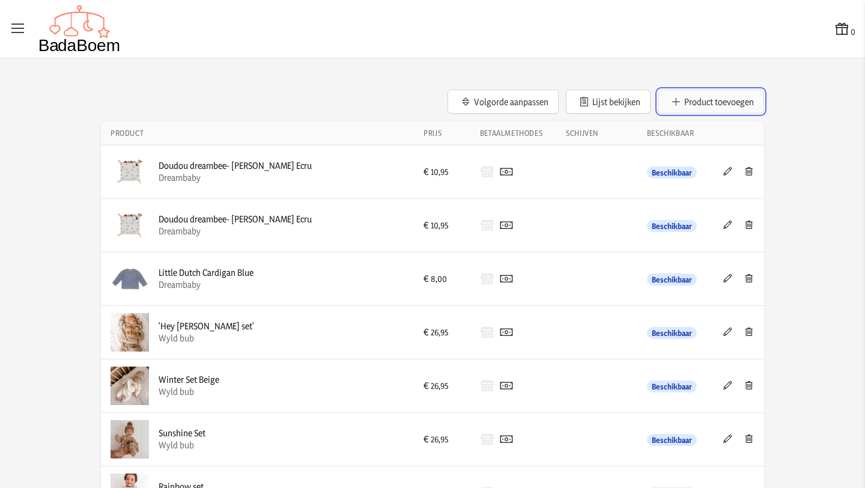
click at [704, 103] on button "Product toevoegen" at bounding box center [710, 101] width 106 height 24
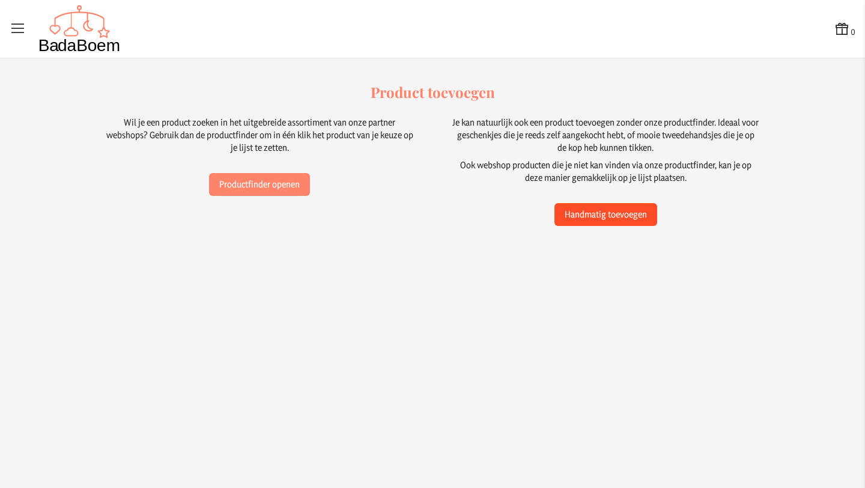
click at [582, 214] on button "Handmatig toevoegen" at bounding box center [605, 214] width 103 height 23
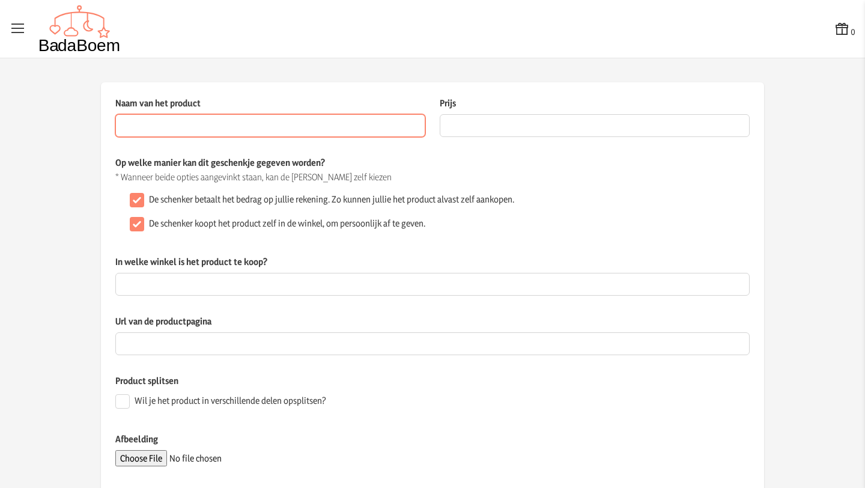
click at [199, 130] on input "Naam van het product" at bounding box center [270, 125] width 310 height 23
paste input "Doomoo Easy Dream - Zachte Warmteriem om pijnlijke krampjes van je baby verzach…"
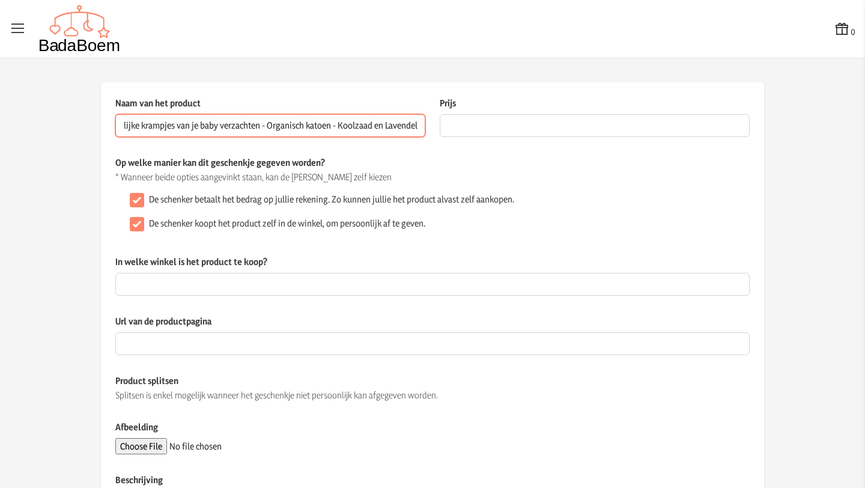
type input "Doomoo Easy Dream - Zachte Warmteriem om pijnlijke krampjes van je baby verzach…"
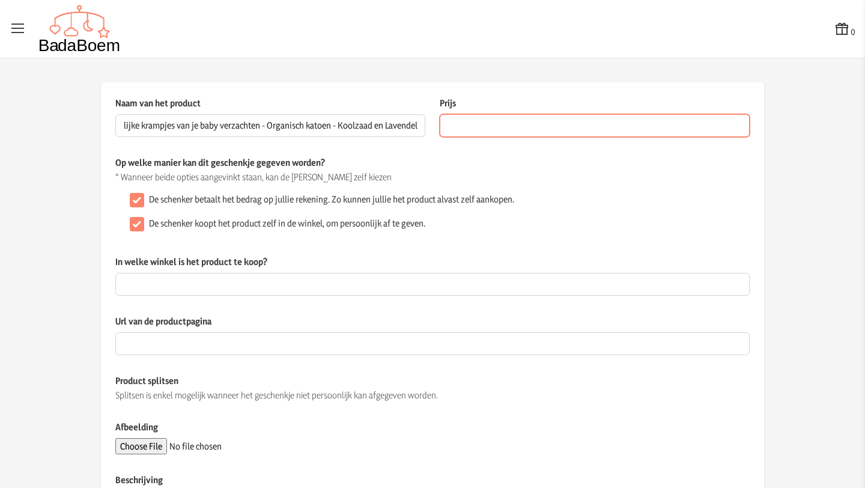
click at [491, 119] on input "Prijs" at bounding box center [595, 125] width 310 height 23
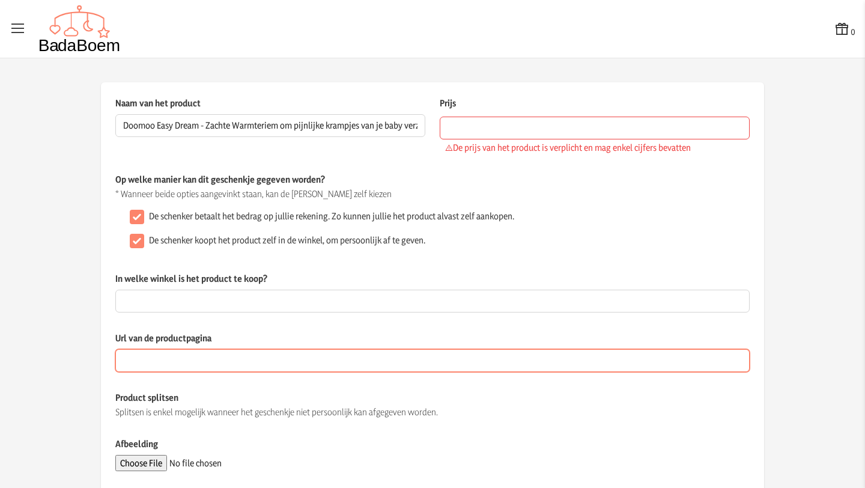
click at [191, 361] on input "Url van de productpagina" at bounding box center [432, 360] width 634 height 23
paste input "[URL][DOMAIN_NAME]"
type input "[URL][DOMAIN_NAME]"
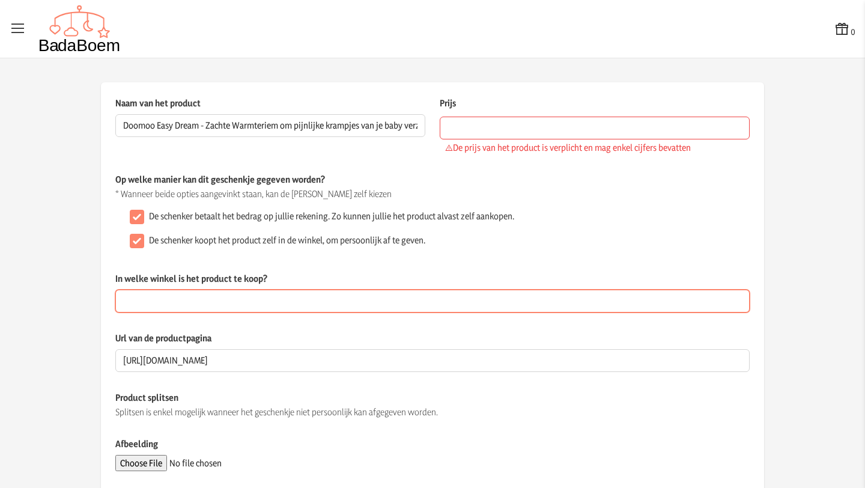
click at [187, 297] on input "In welke winkel is het product te koop?" at bounding box center [432, 300] width 634 height 23
type input "online of dreambaby"
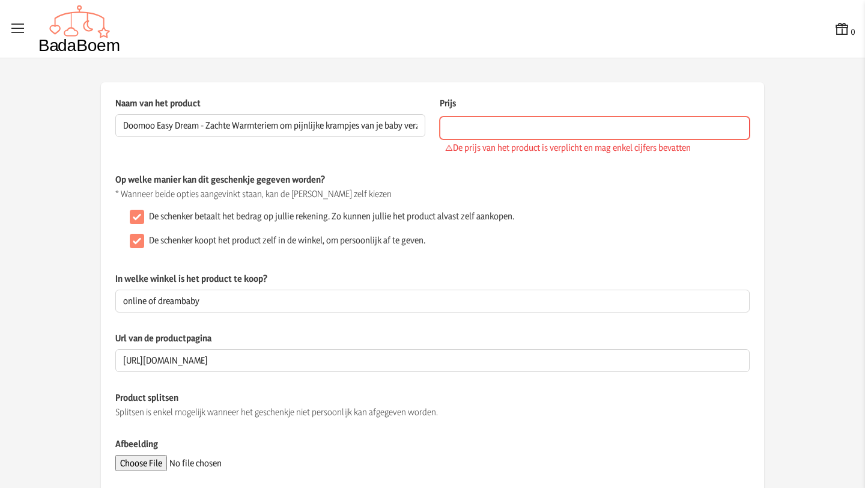
click at [444, 126] on input "Prijs" at bounding box center [595, 127] width 310 height 23
click at [456, 121] on input "Prijs" at bounding box center [595, 127] width 310 height 23
click at [485, 130] on input "Prijs" at bounding box center [595, 127] width 310 height 23
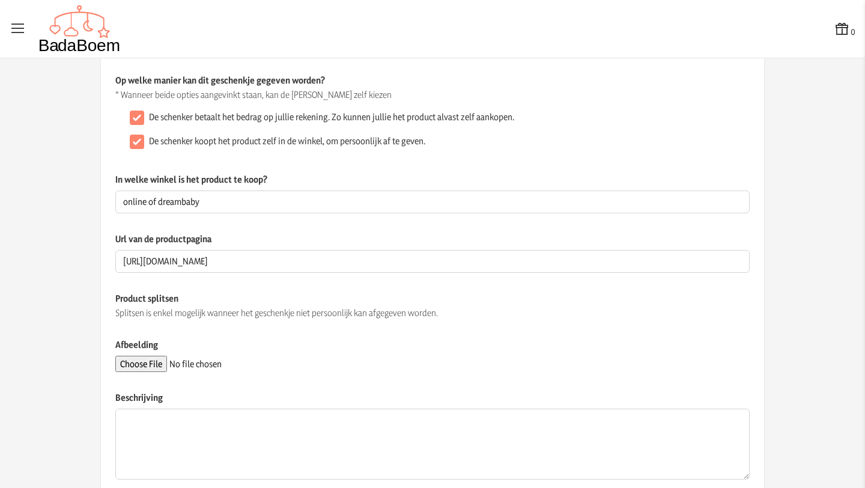
scroll to position [154, 0]
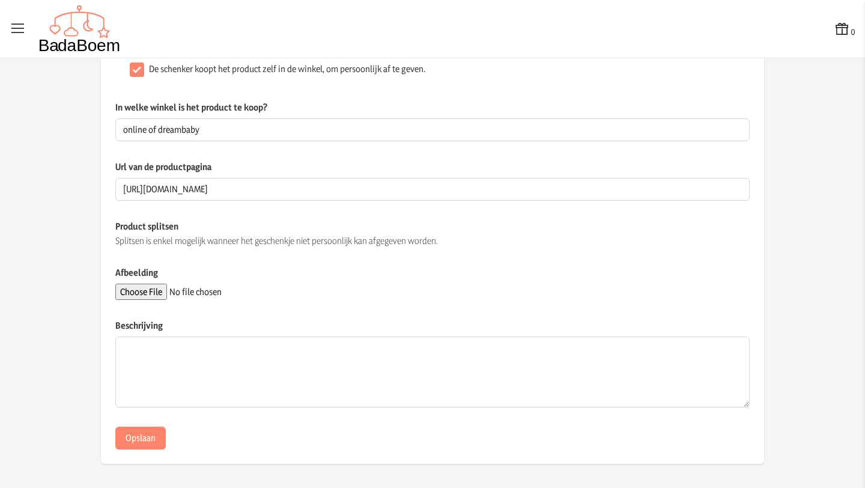
type input "21.98"
click at [154, 293] on input "Afbeelding" at bounding box center [196, 291] width 163 height 16
type input "C:\fakepath\warmteband.jpg"
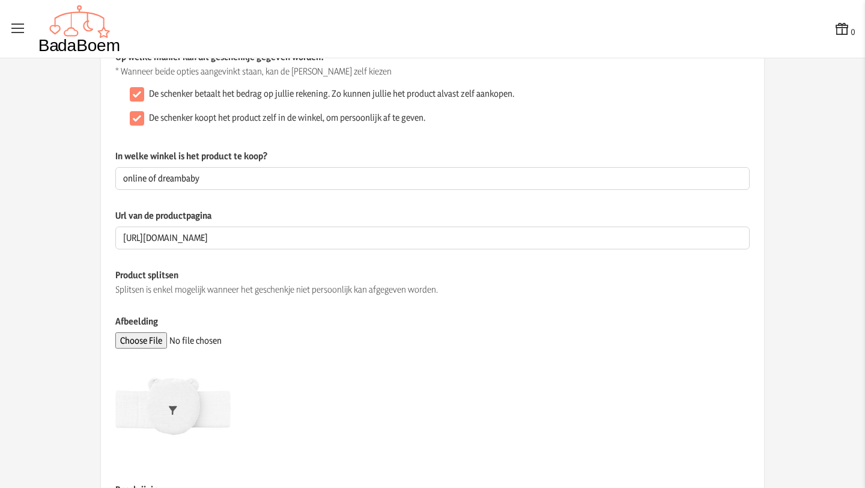
scroll to position [270, 0]
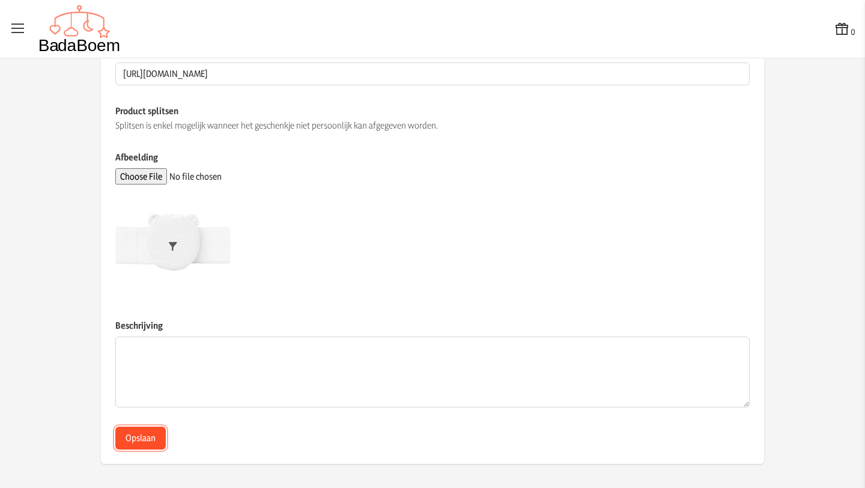
click at [142, 438] on button "Opslaan" at bounding box center [140, 437] width 50 height 23
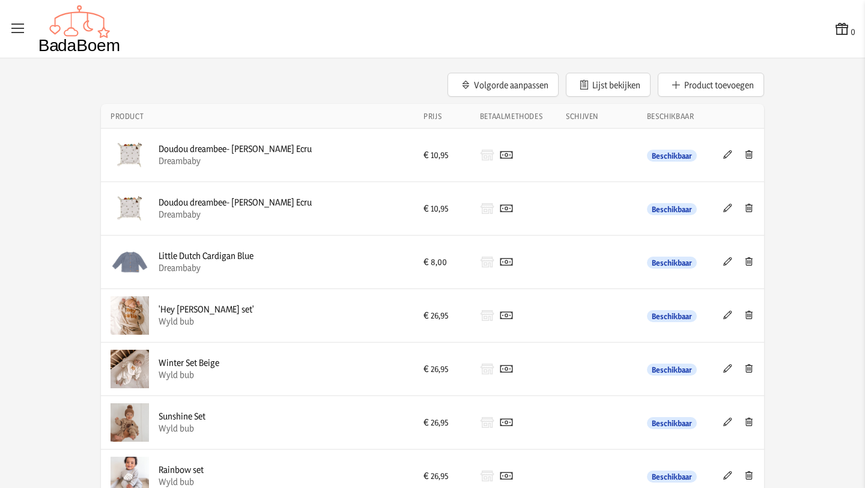
scroll to position [2, 0]
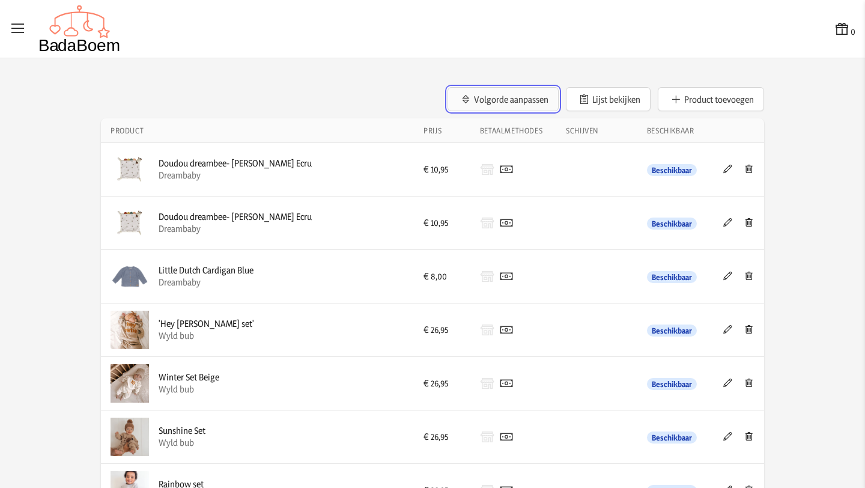
click at [488, 97] on button "Volgorde aanpassen" at bounding box center [502, 99] width 111 height 24
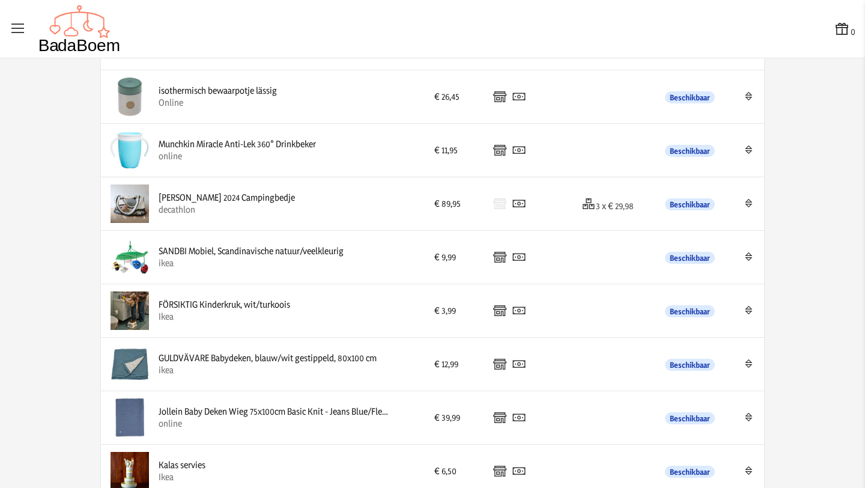
scroll to position [1786, 0]
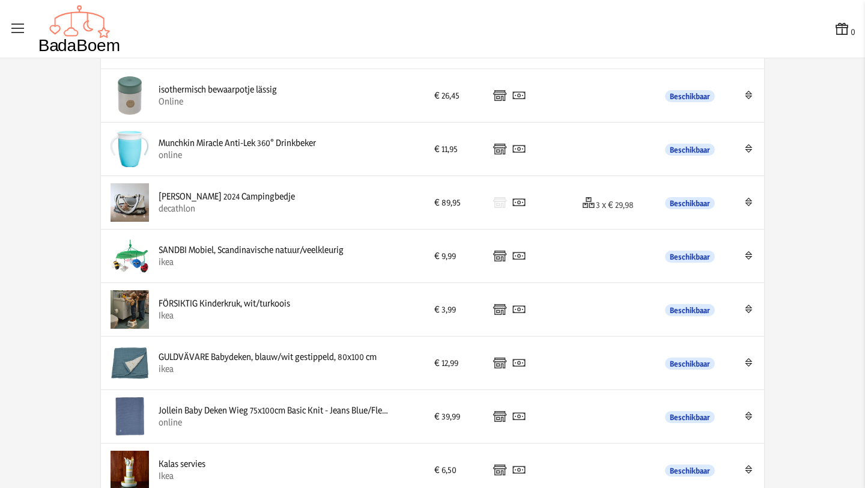
click at [748, 253] on icon at bounding box center [748, 255] width 11 height 8
click at [748, 256] on icon at bounding box center [748, 255] width 11 height 8
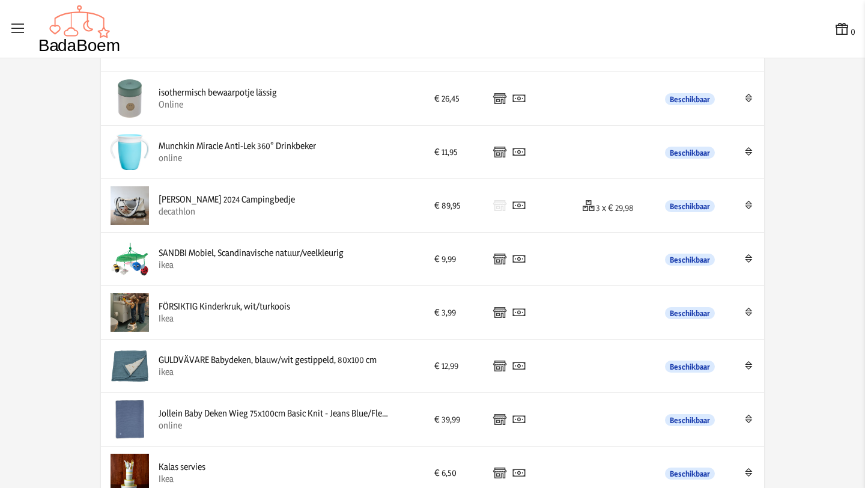
scroll to position [1776, 0]
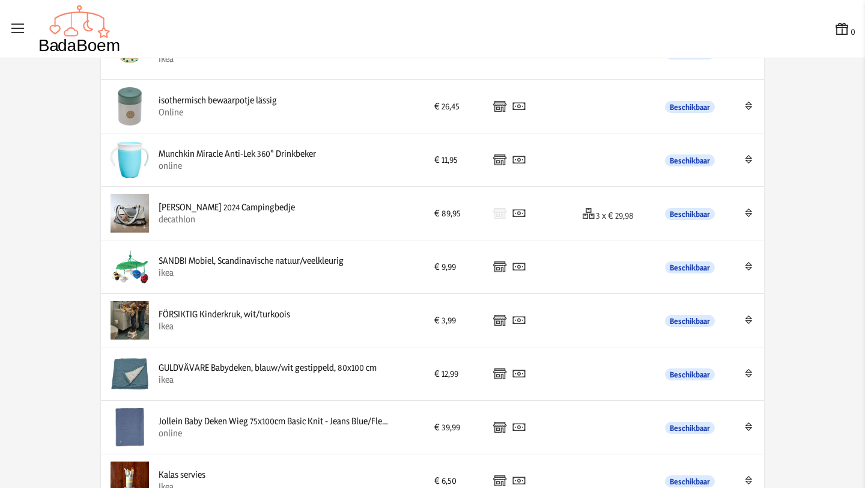
click at [748, 265] on icon at bounding box center [748, 266] width 11 height 8
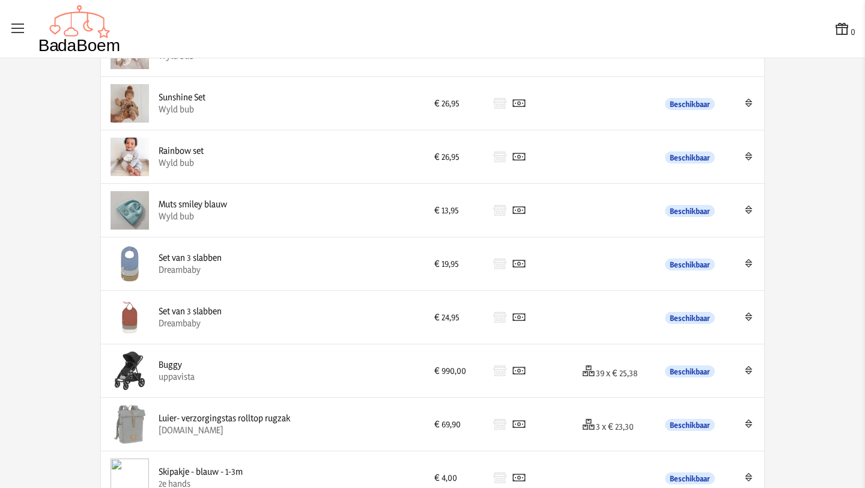
scroll to position [0, 0]
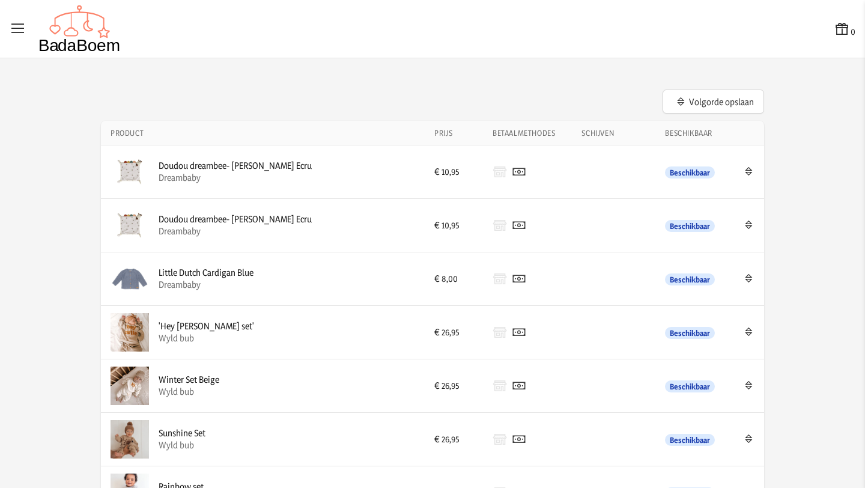
click at [701, 132] on th "Beschikbaar" at bounding box center [692, 133] width 75 height 25
click at [615, 133] on th "Schijven" at bounding box center [613, 133] width 83 height 25
click at [438, 129] on th "Prijs" at bounding box center [454, 133] width 58 height 25
click at [682, 98] on icon "button" at bounding box center [680, 101] width 11 height 8
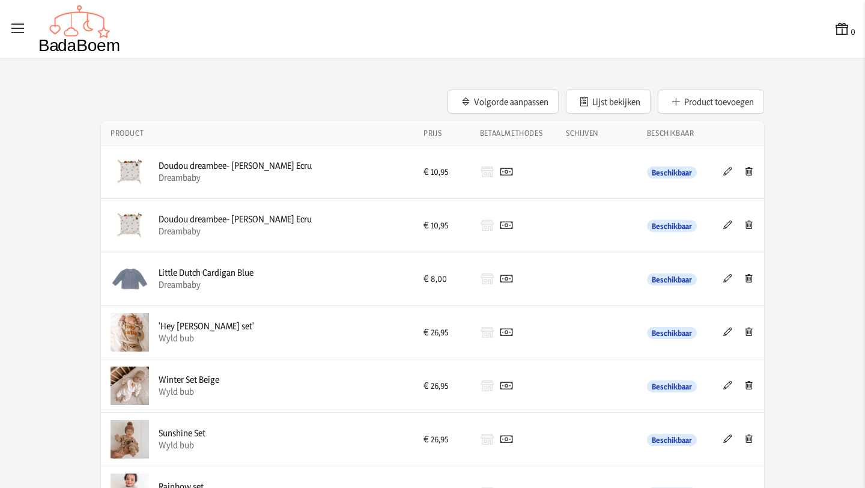
click at [297, 65] on div "0 0 Volgorde aanpassen Lijst bekijken Product toevoegen Product Prijs Betaalmet…" at bounding box center [432, 244] width 865 height 488
click at [14, 25] on icon at bounding box center [18, 28] width 17 height 17
click at [1, 1] on input "checkbox" at bounding box center [0, 0] width 1 height 1
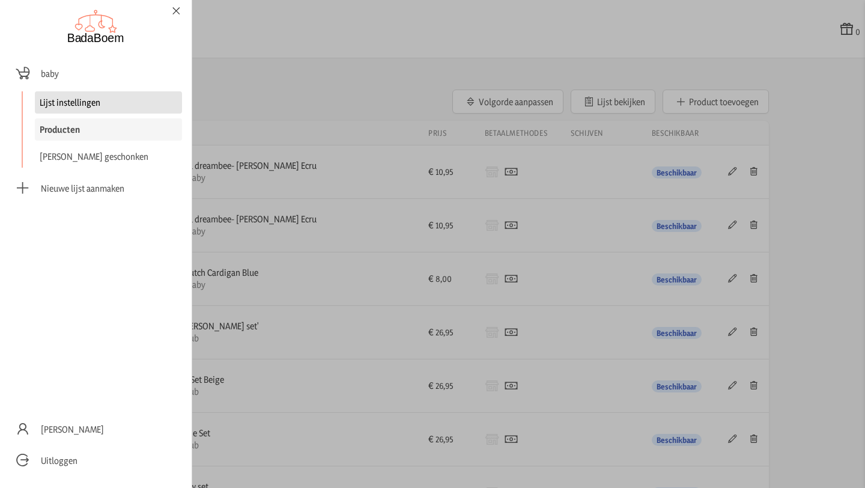
click at [72, 107] on link "Lijst instellingen" at bounding box center [108, 102] width 147 height 22
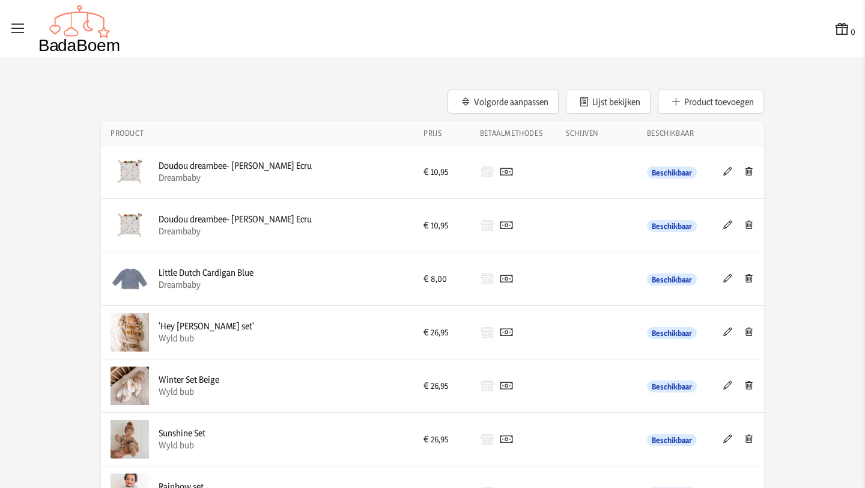
checkbox input "false"
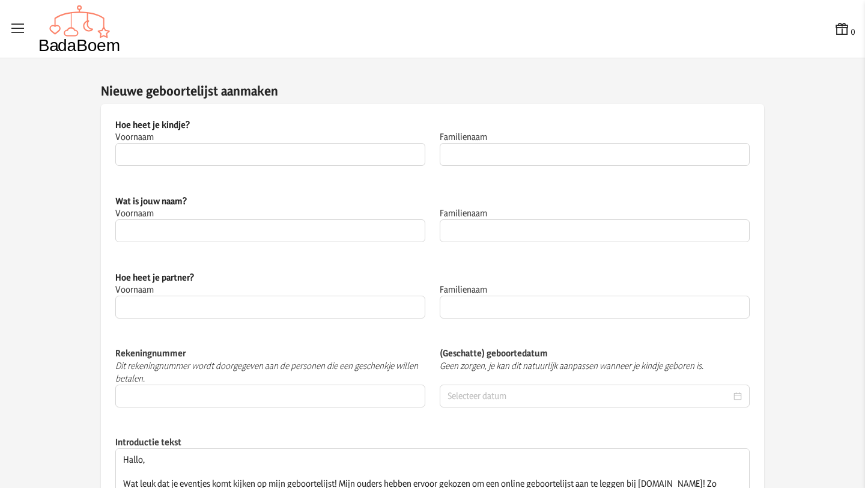
type input "baby"
type input "Porres"
type input "Renke"
type input "Peeters"
type input "Maxim"
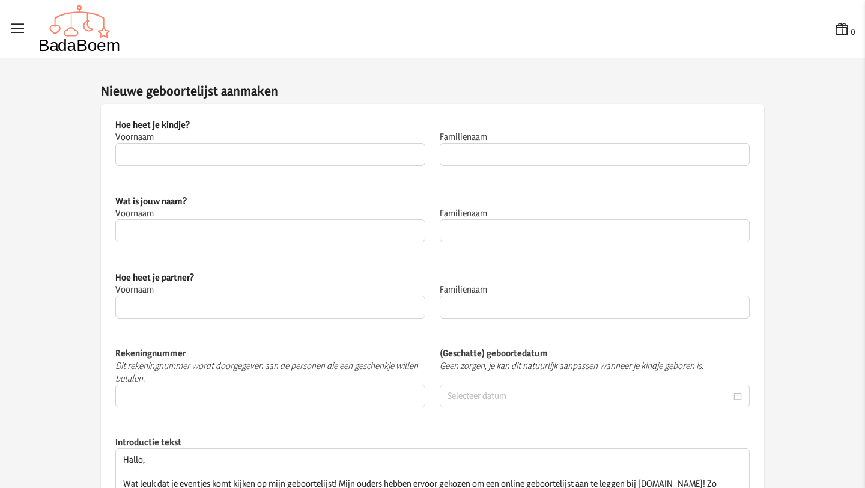
type input "Porres"
type input "[FINANCIAL_ID]"
type input "[DATE]"
type textarea "Hallo, Wat leuk dat je eventjes komt kijken op mijn geboortelijst! Mijn ouders …"
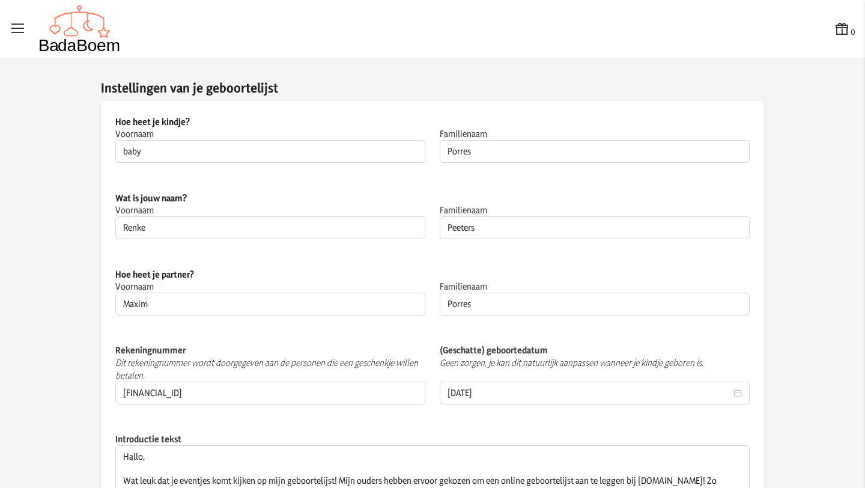
scroll to position [0, 0]
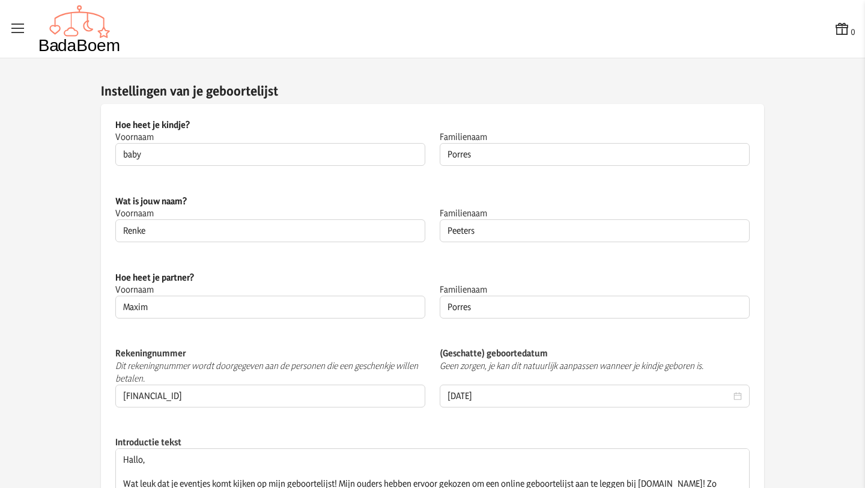
click at [16, 32] on icon at bounding box center [18, 28] width 17 height 17
click at [1, 1] on input "checkbox" at bounding box center [0, 0] width 1 height 1
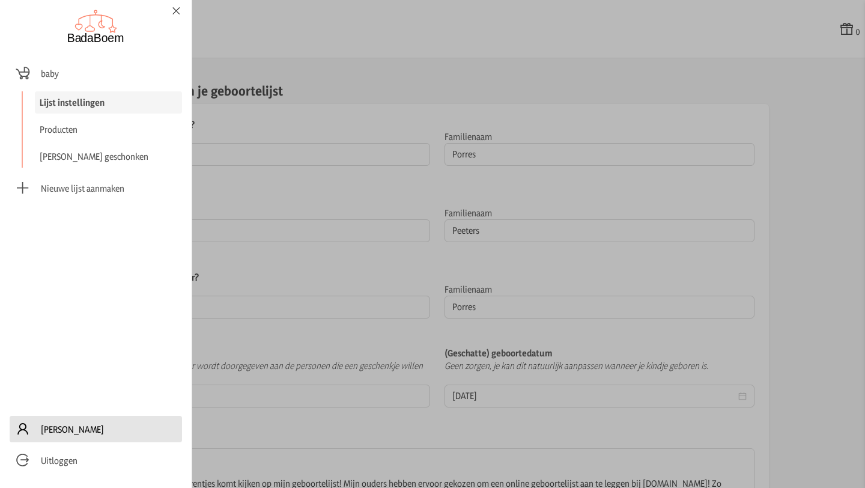
click at [63, 432] on span "[PERSON_NAME]" at bounding box center [72, 429] width 63 height 13
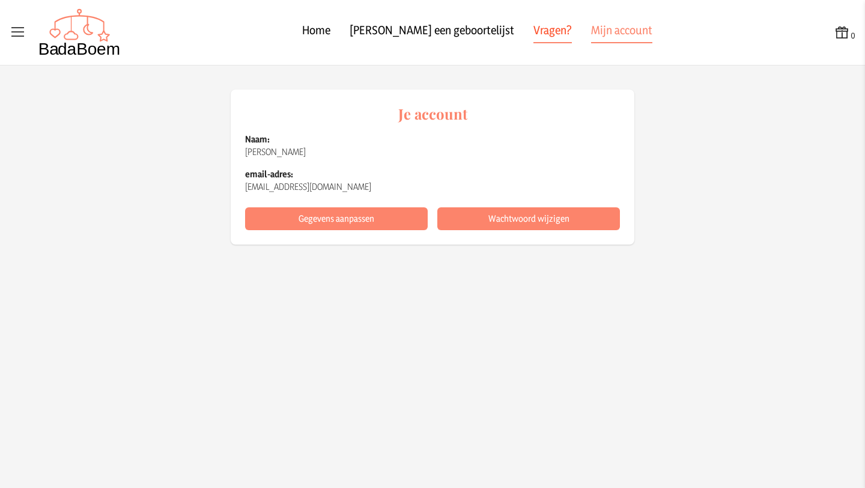
click at [533, 32] on link "Vragen?" at bounding box center [552, 33] width 38 height 22
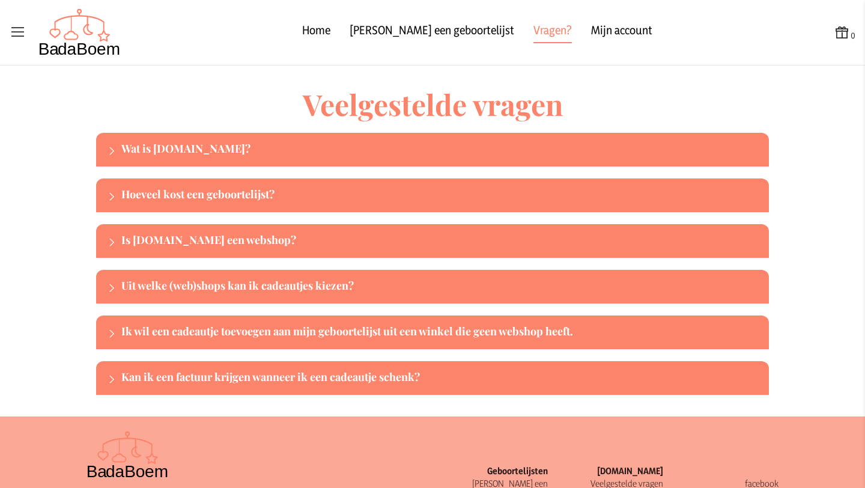
click at [21, 34] on icon at bounding box center [18, 32] width 17 height 17
click at [1, 1] on input "checkbox" at bounding box center [0, 0] width 1 height 1
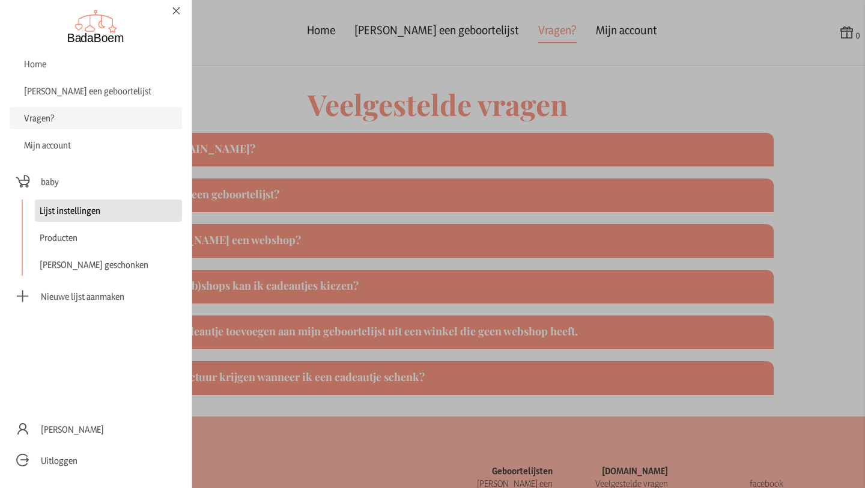
click at [86, 209] on link "Lijst instellingen" at bounding box center [108, 210] width 147 height 22
checkbox input "false"
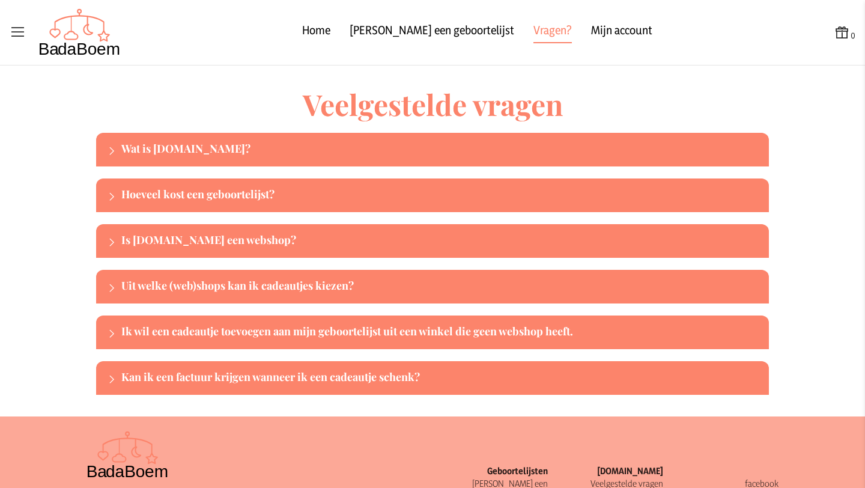
scroll to position [0, 2]
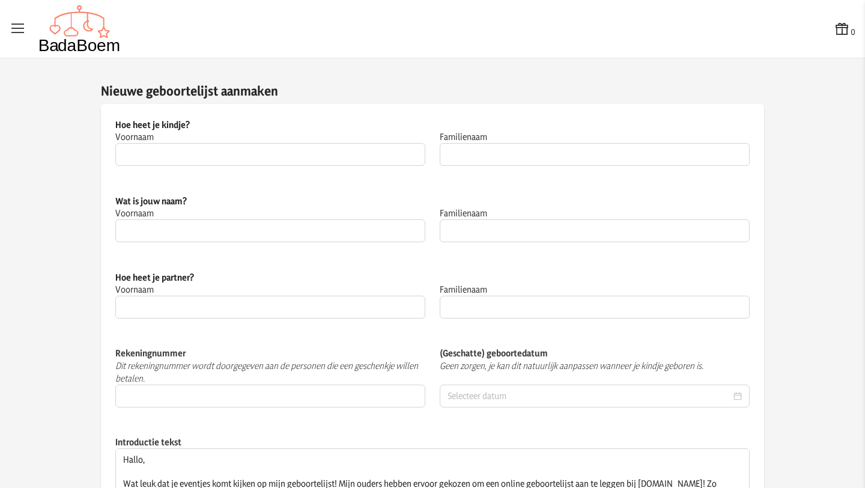
type input "baby"
type input "Porres"
type input "Renke"
type input "Peeters"
type input "Maxim"
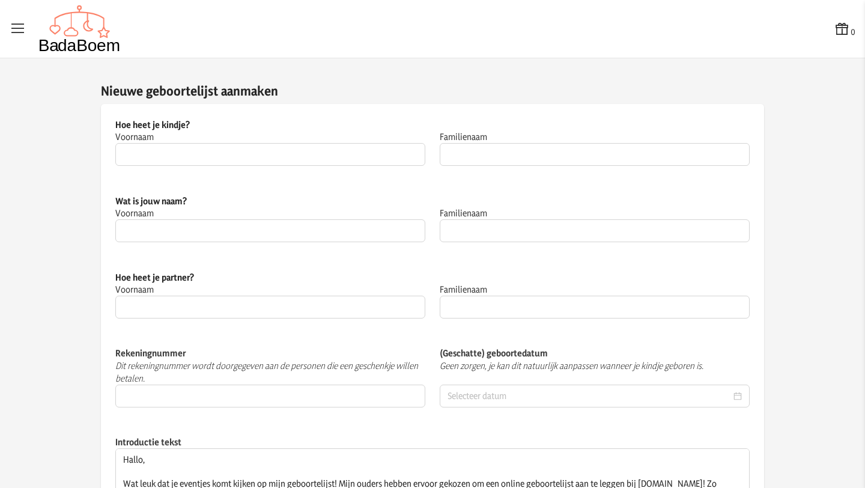
type input "Porres"
type input "[FINANCIAL_ID]"
type input "[DATE]"
type textarea "Hallo, Wat leuk dat je eventjes komt kijken op mijn geboortelijst! Mijn ouders …"
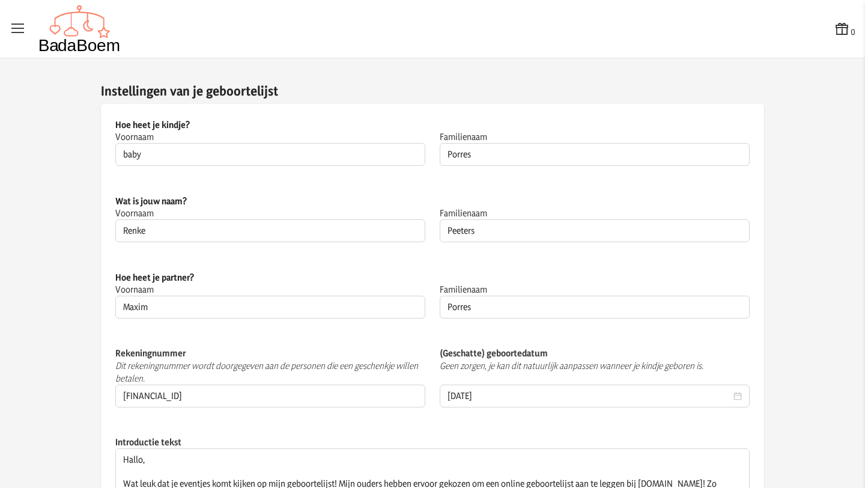
click at [22, 25] on icon at bounding box center [18, 28] width 17 height 17
click at [1, 1] on input "checkbox" at bounding box center [0, 0] width 1 height 1
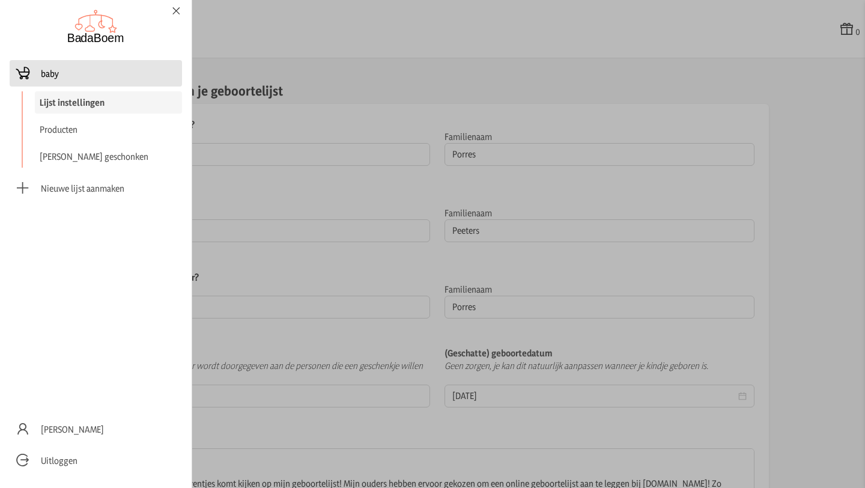
click at [49, 75] on span "baby" at bounding box center [50, 73] width 18 height 13
checkbox input "false"
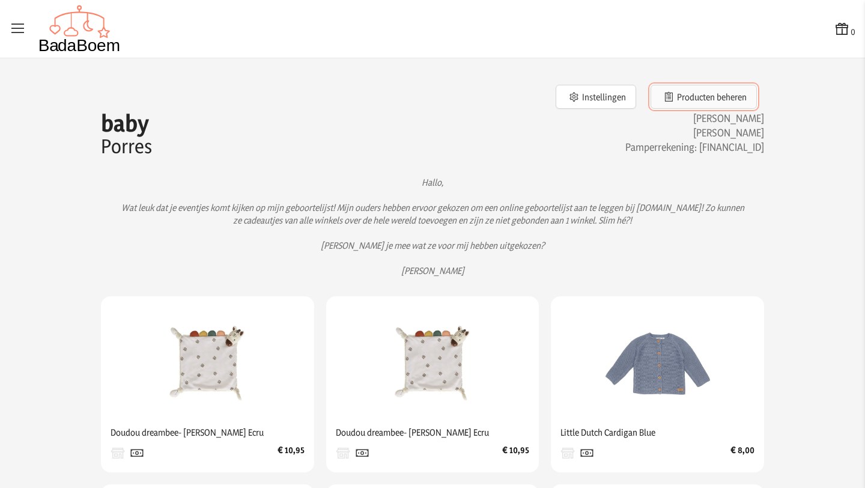
click at [712, 102] on button "Producten beheren" at bounding box center [703, 97] width 106 height 24
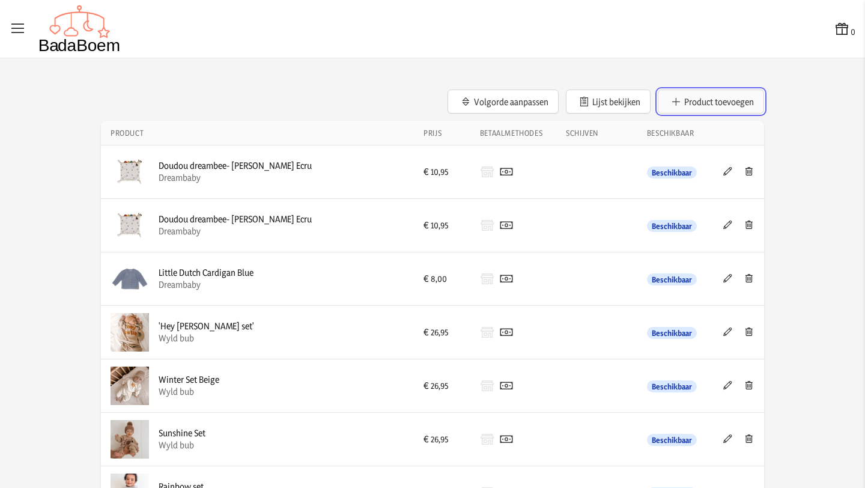
click at [701, 103] on button "Product toevoegen" at bounding box center [710, 101] width 106 height 24
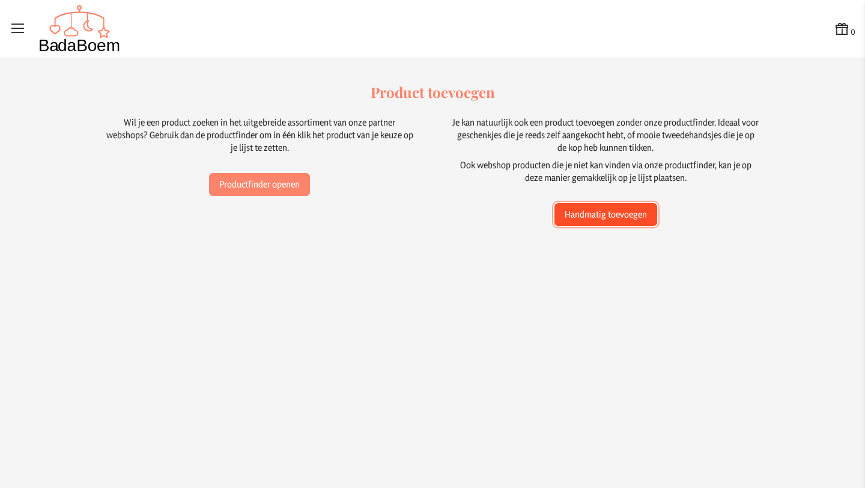
click at [587, 214] on button "Handmatig toevoegen" at bounding box center [605, 214] width 103 height 23
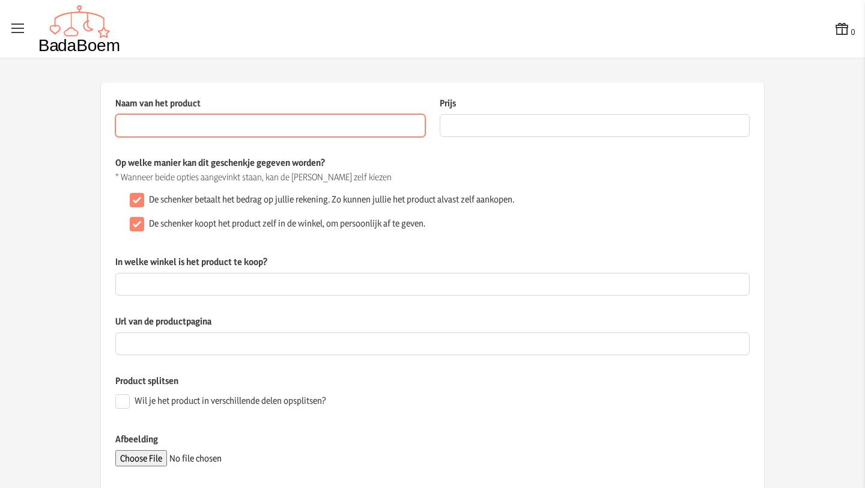
click at [281, 133] on input "Naam van het product" at bounding box center [270, 125] width 310 height 23
paste input "bébé-jou Doos voor vochtige doekjes Breeze Green"
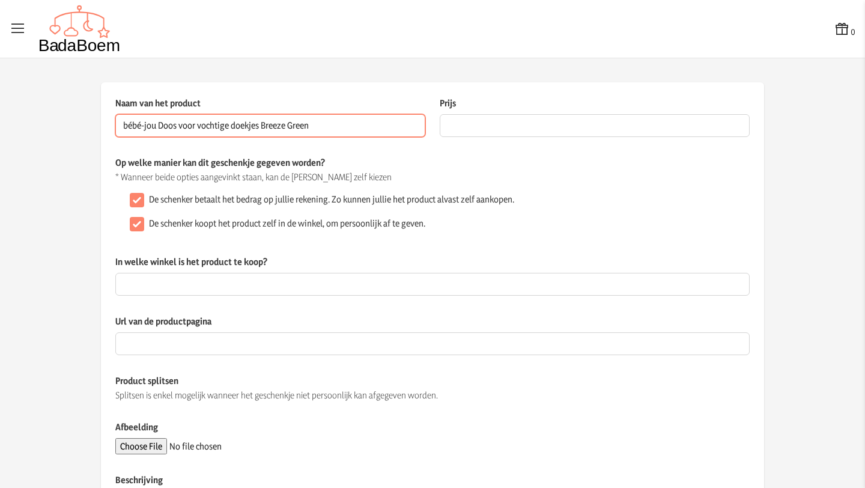
type input "bébé-jou Doos voor vochtige doekjes Breeze Green"
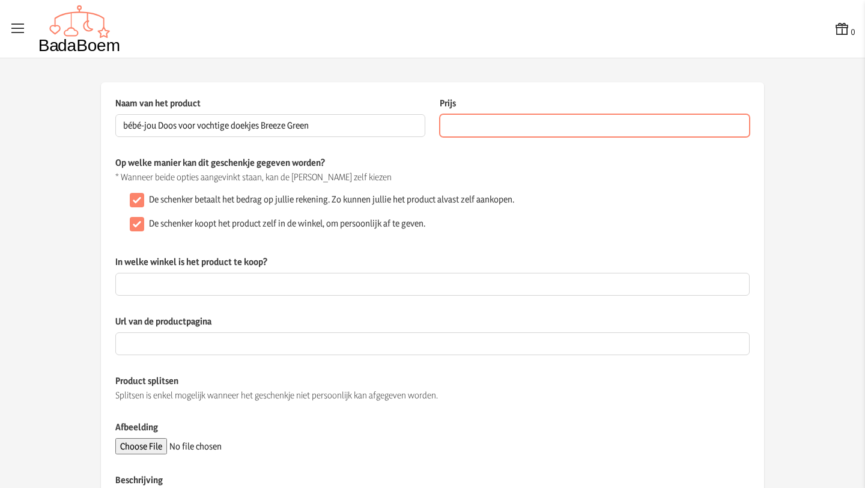
click at [504, 131] on input "Prijs" at bounding box center [595, 125] width 310 height 23
type input "14.5"
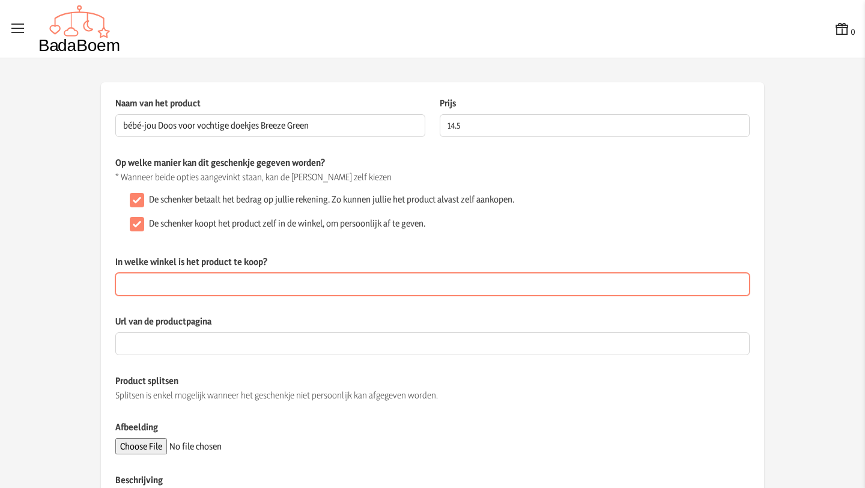
click at [232, 290] on input "In welke winkel is het product te koop?" at bounding box center [432, 284] width 634 height 23
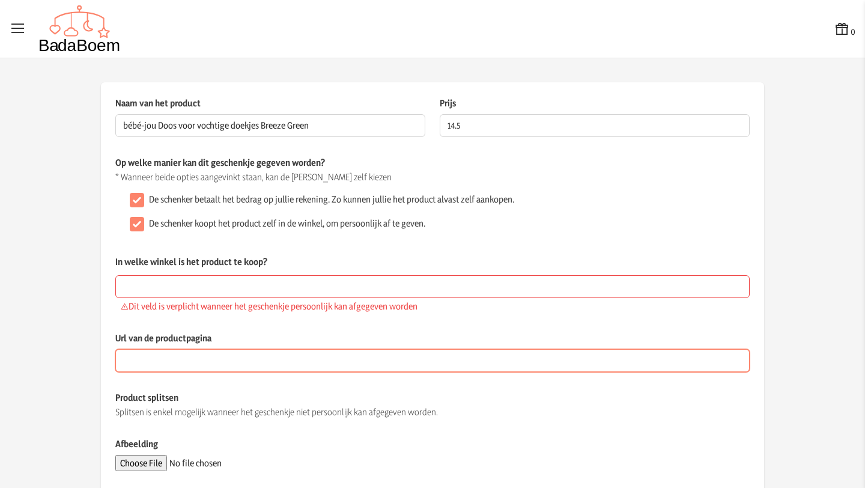
click at [167, 363] on input "Url van de productpagina" at bounding box center [432, 360] width 634 height 23
paste input "[URL][DOMAIN_NAME]"
type input "[URL][DOMAIN_NAME]"
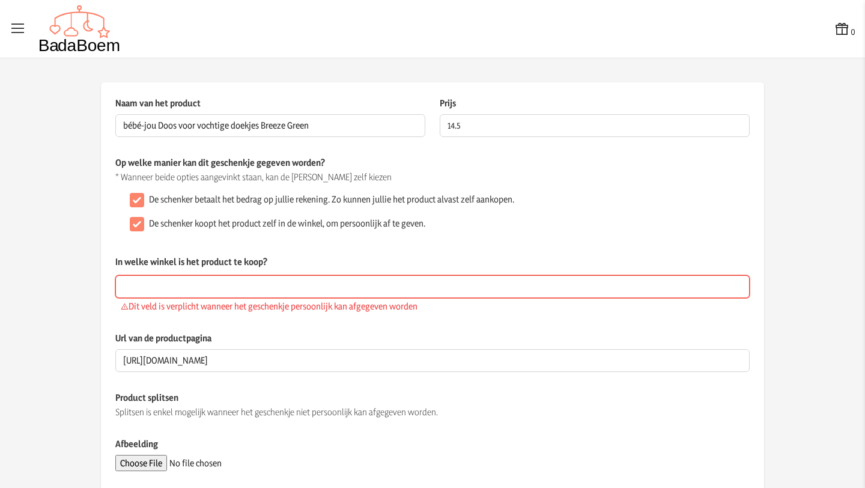
click at [188, 288] on input "In welke winkel is het product te koop?" at bounding box center [432, 286] width 634 height 23
type input "Dreambaby"
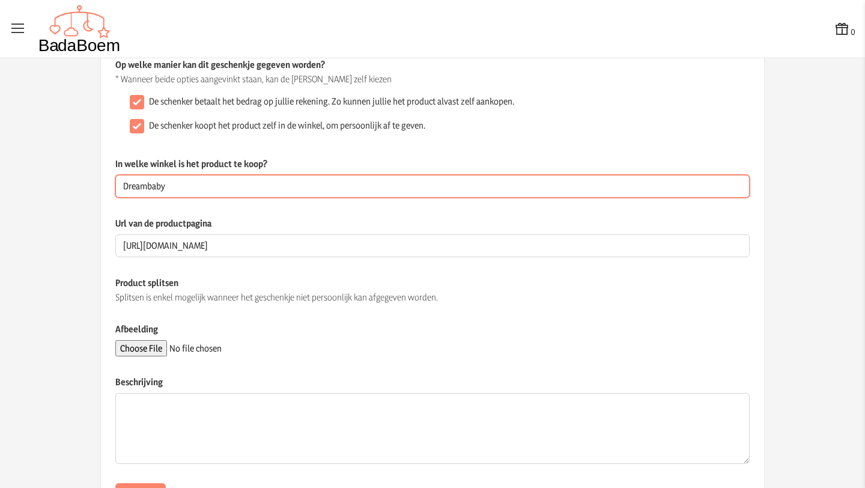
scroll to position [154, 0]
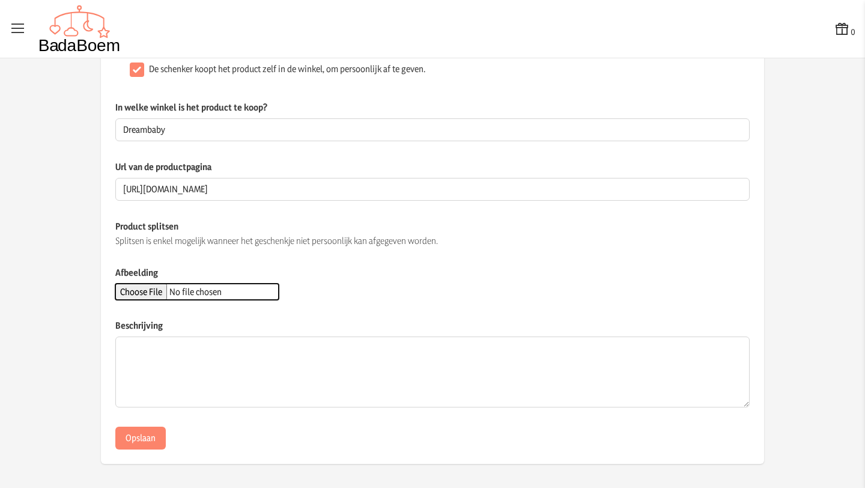
click at [143, 293] on input "Afbeelding" at bounding box center [196, 291] width 163 height 16
type input "C:\fakepath\vochtige doekjes.webp"
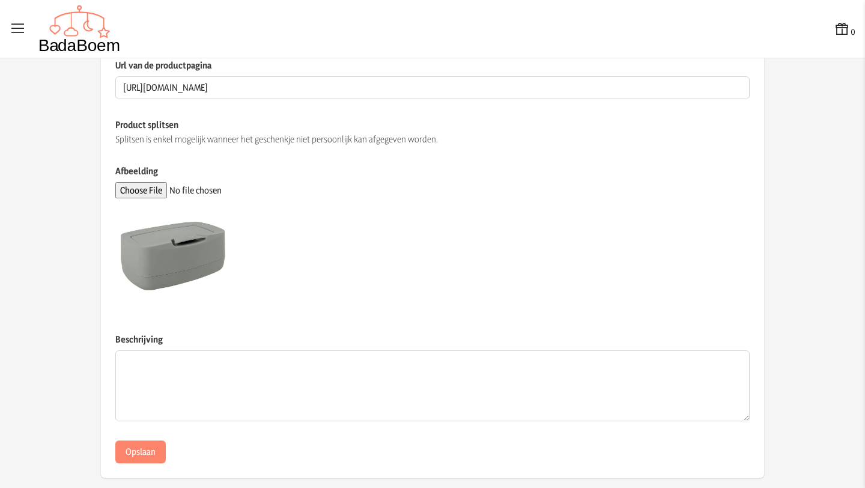
scroll to position [270, 0]
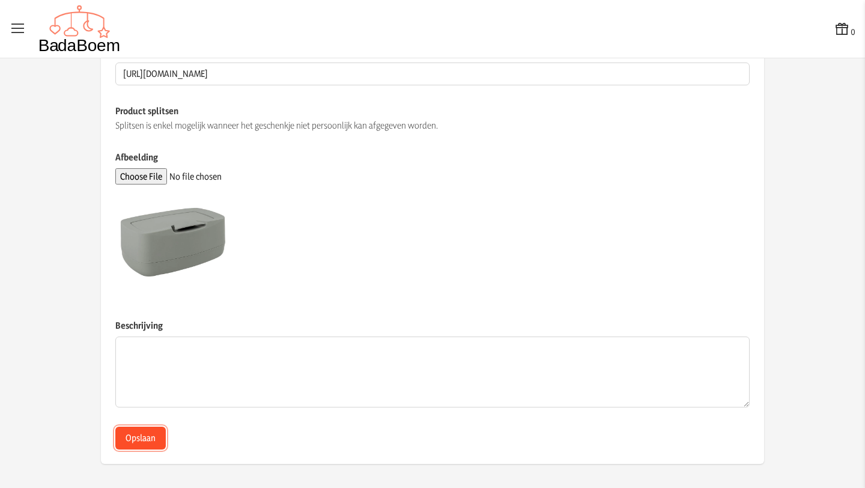
click at [152, 437] on button "Opslaan" at bounding box center [140, 437] width 50 height 23
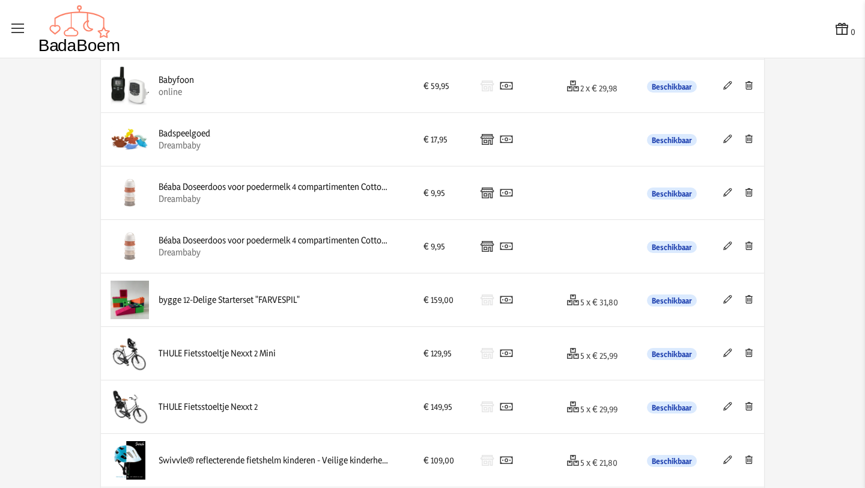
scroll to position [999, 0]
